Goal: Task Accomplishment & Management: Manage account settings

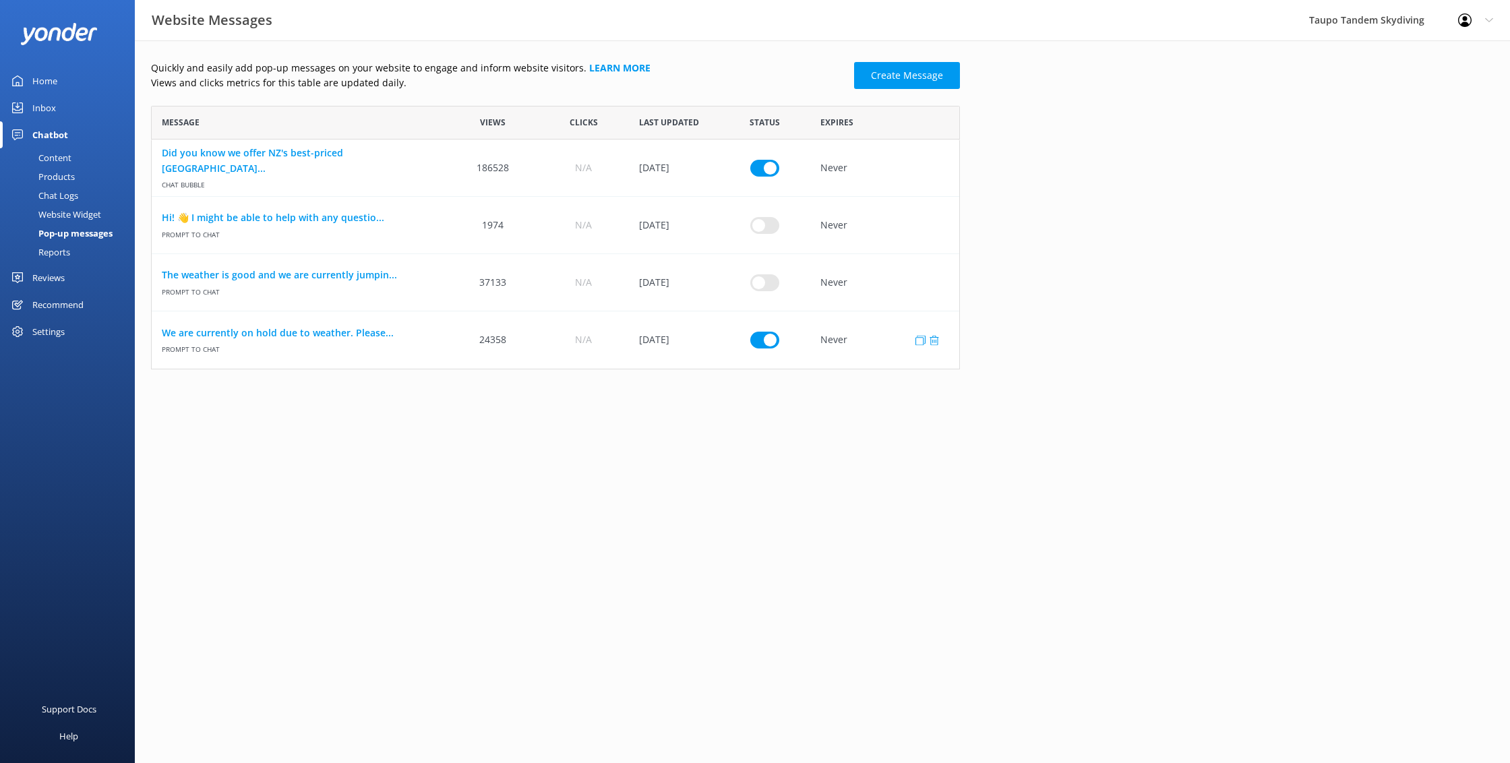
scroll to position [264, 809]
click at [342, 332] on link "We are currently on hold due to weather. Please..." at bounding box center [300, 333] width 276 height 15
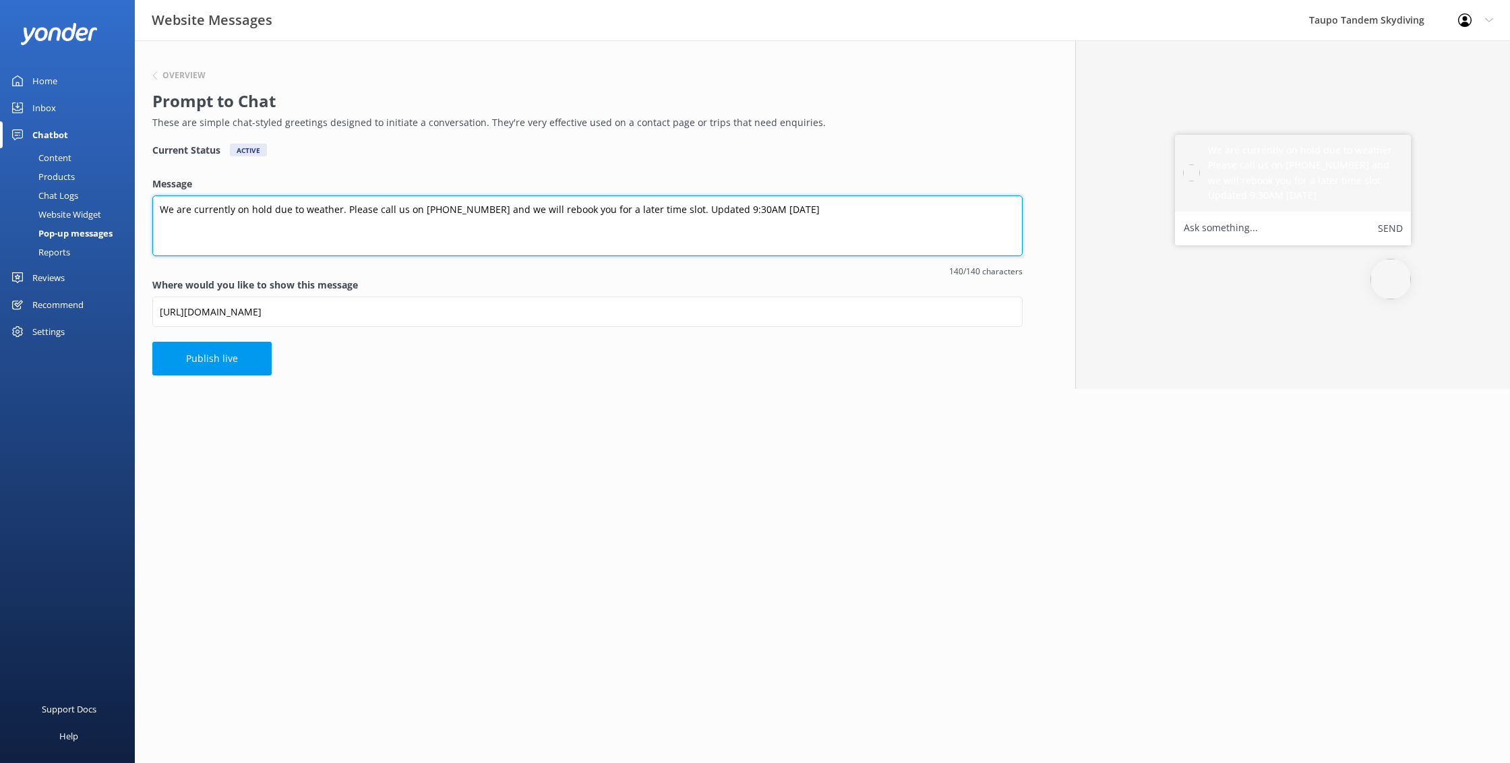
drag, startPoint x: 712, startPoint y: 212, endPoint x: 729, endPoint y: 210, distance: 16.3
click at [729, 210] on textarea "We are currently on hold due to weather. Please call us on [PHONE_NUMBER] and w…" at bounding box center [587, 225] width 870 height 61
click at [723, 215] on textarea "We are currently on hold due to weather. Please call us on [PHONE_NUMBER] and w…" at bounding box center [587, 225] width 870 height 61
click at [729, 212] on textarea "We are currently on hold due to weather. Please call us on [PHONE_NUMBER] and w…" at bounding box center [587, 225] width 870 height 61
click at [732, 209] on textarea "We are currently on hold due to weather. Please call us on [PHONE_NUMBER] and w…" at bounding box center [587, 225] width 870 height 61
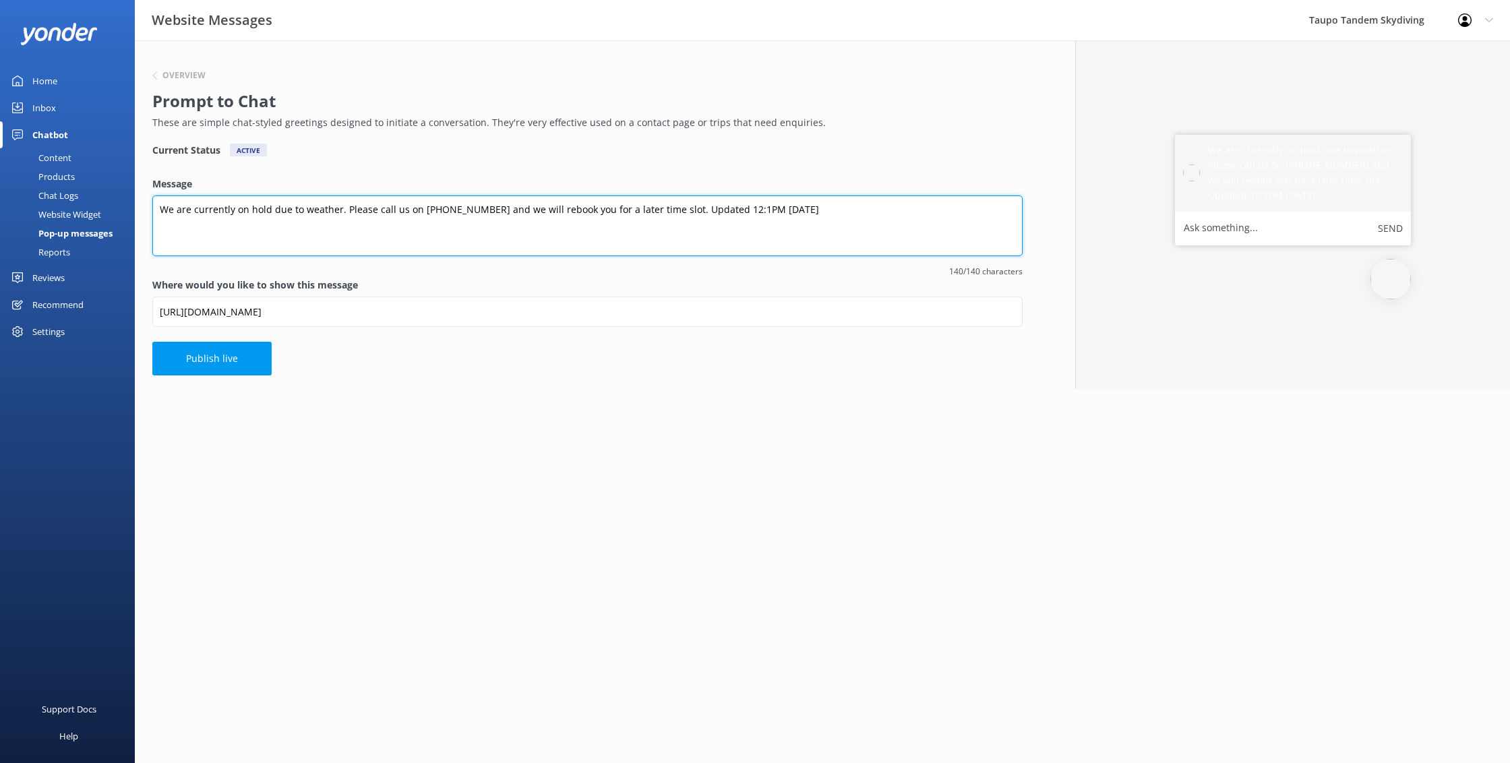
click at [726, 208] on textarea "We are currently on hold due to weather. Please call us on [PHONE_NUMBER] and w…" at bounding box center [587, 225] width 870 height 61
click at [737, 229] on textarea "We are currently on hold due to weather. Please call us on [PHONE_NUMBER] and w…" at bounding box center [587, 225] width 870 height 61
click at [733, 207] on textarea "We are currently on hold due to weather. Please call us on [PHONE_NUMBER] and w…" at bounding box center [587, 225] width 870 height 61
click at [619, 211] on textarea "We are currently on hold due to weather. Please call us on [PHONE_NUMBER] and w…" at bounding box center [587, 225] width 870 height 61
drag, startPoint x: 712, startPoint y: 208, endPoint x: 744, endPoint y: 204, distance: 32.0
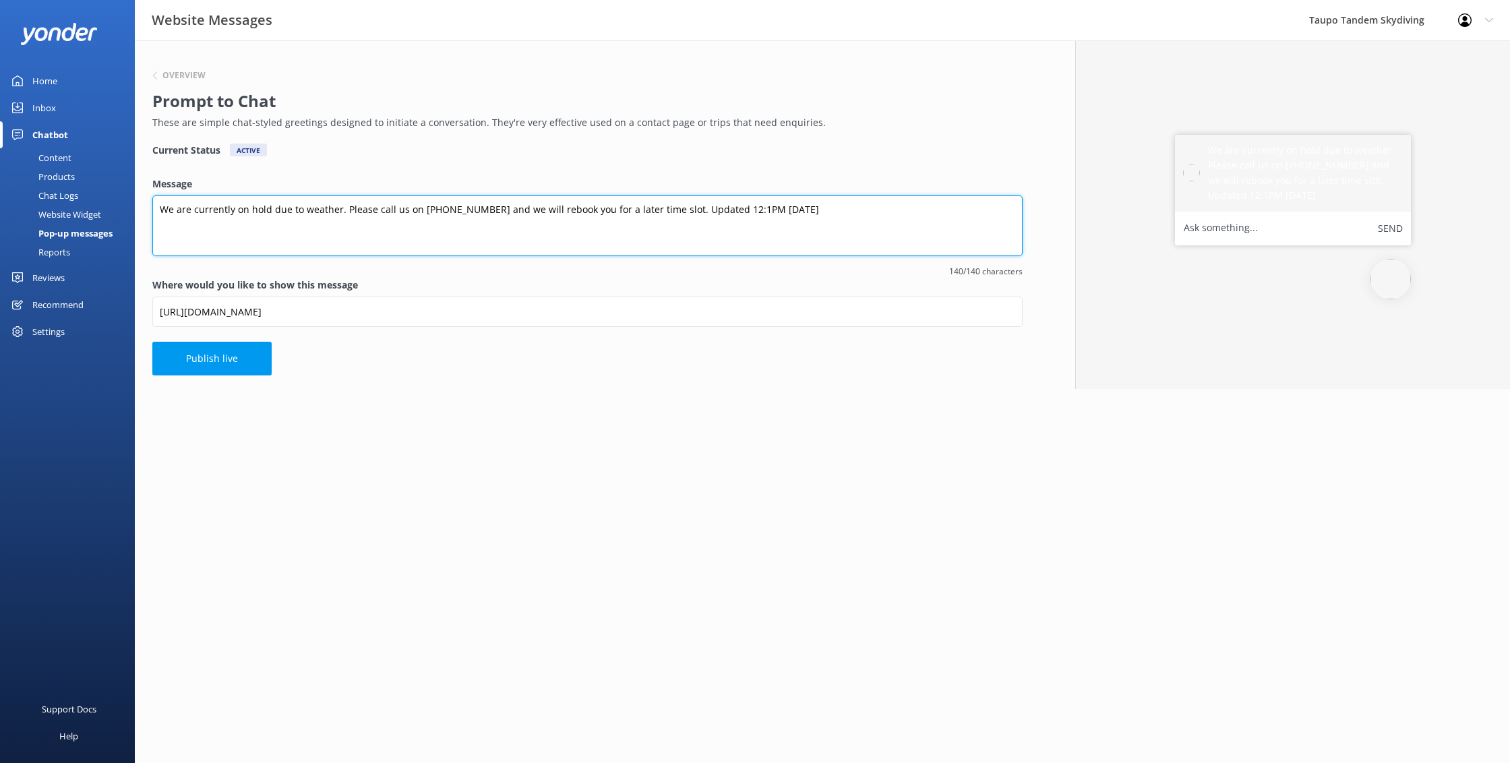
click at [744, 204] on textarea "We are currently on hold due to weather. Please call us on [PHONE_NUMBER] and w…" at bounding box center [587, 225] width 870 height 61
type textarea "We are currently on hold due to weather. Please call us on [PHONE_NUMBER] and w…"
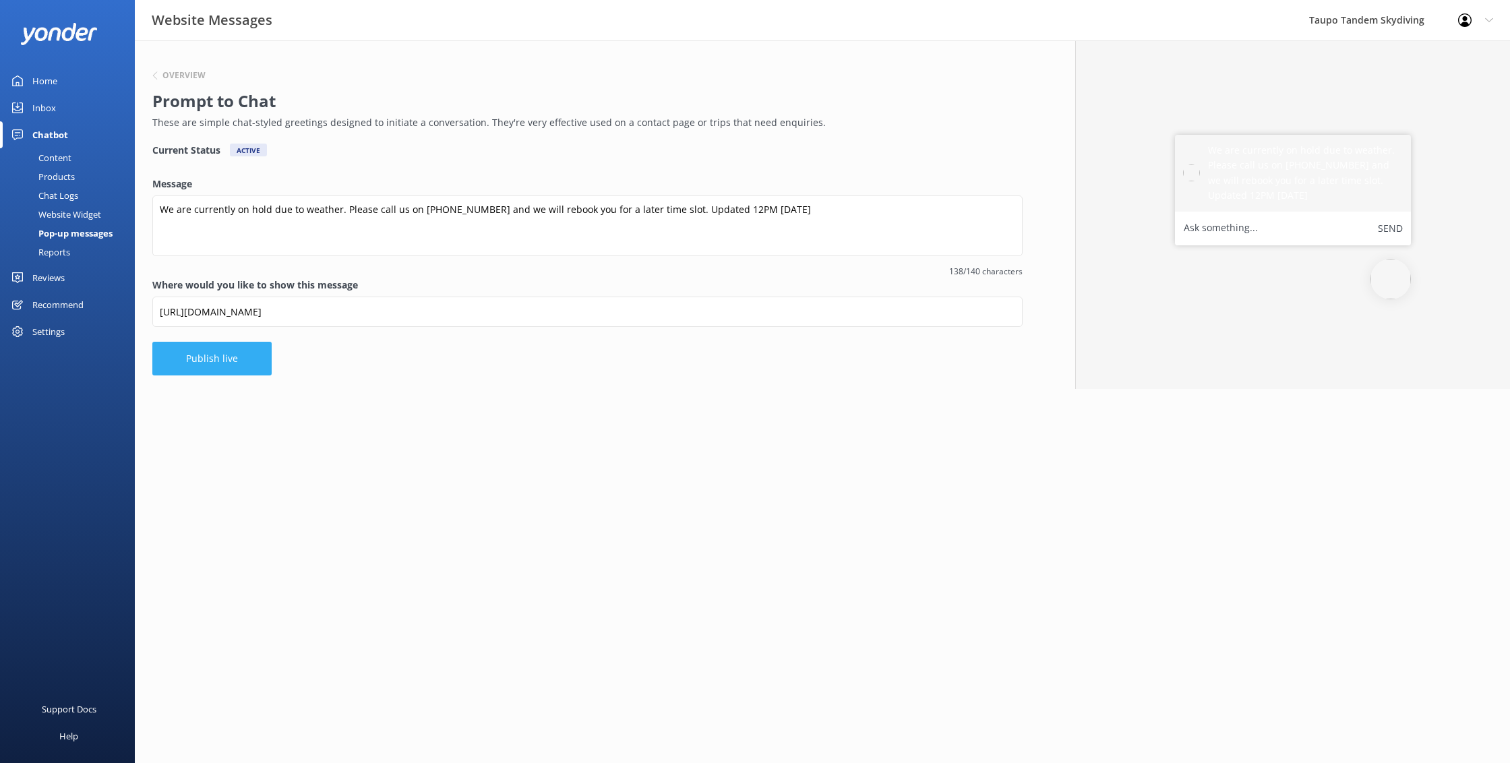
click at [212, 363] on button "Publish live" at bounding box center [211, 359] width 119 height 34
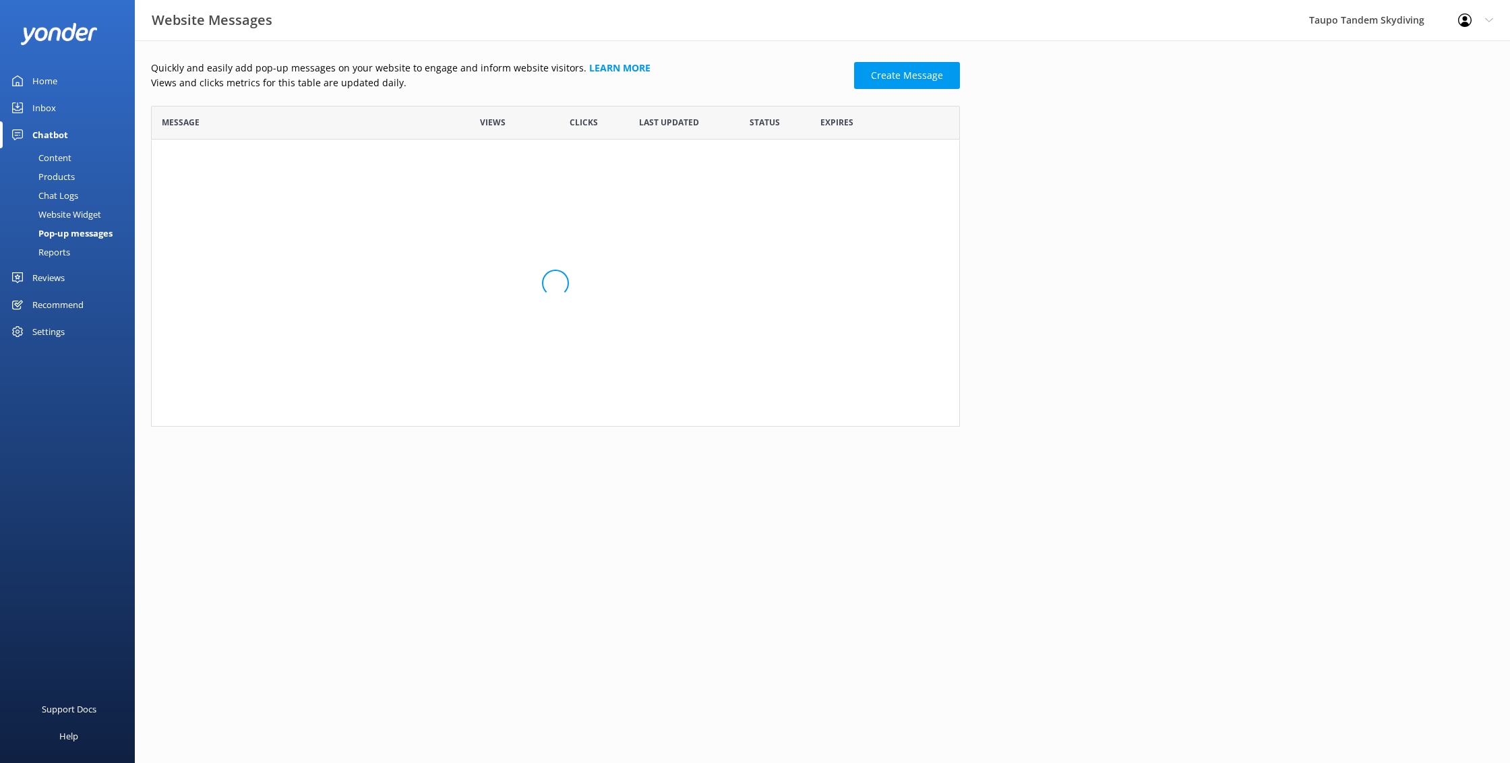
scroll to position [264, 809]
